Goal: Information Seeking & Learning: Find specific fact

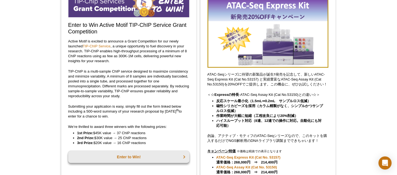
scroll to position [74, 0]
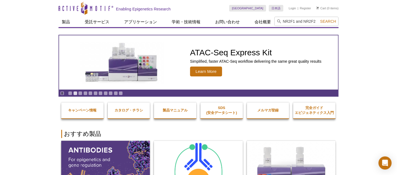
type input "NR2F1 and NR2F2"
click at [329, 23] on span "Search" at bounding box center [328, 21] width 16 height 4
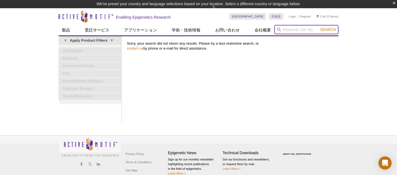
click at [290, 30] on input "search" at bounding box center [306, 29] width 64 height 9
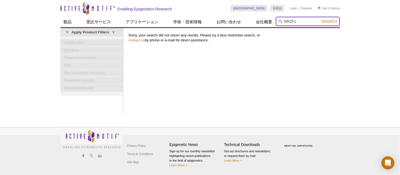
type input "NR2F1"
click at [320, 19] on button "Search" at bounding box center [329, 21] width 19 height 5
